Goal: Understand process/instructions: Learn how to perform a task or action

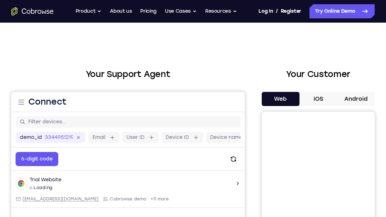
click at [349, 95] on button "Android" at bounding box center [356, 99] width 38 height 14
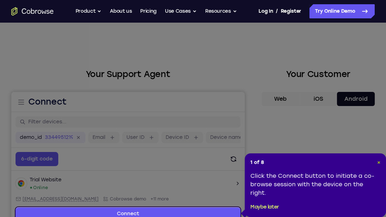
click at [378, 165] on span "×" at bounding box center [378, 162] width 3 height 6
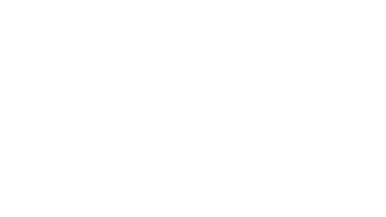
scroll to position [114, 0]
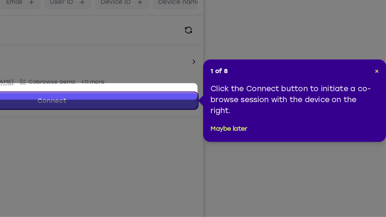
scroll to position [94, 0]
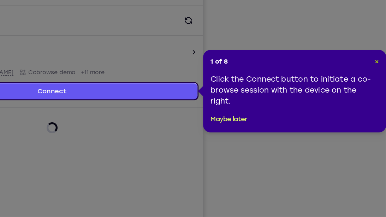
click at [379, 96] on span "×" at bounding box center [378, 97] width 3 height 6
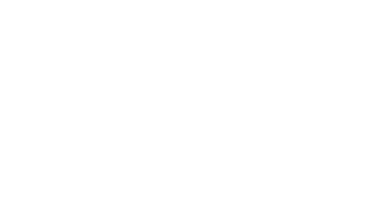
scroll to position [106, 0]
